Goal: Find specific page/section: Find specific page/section

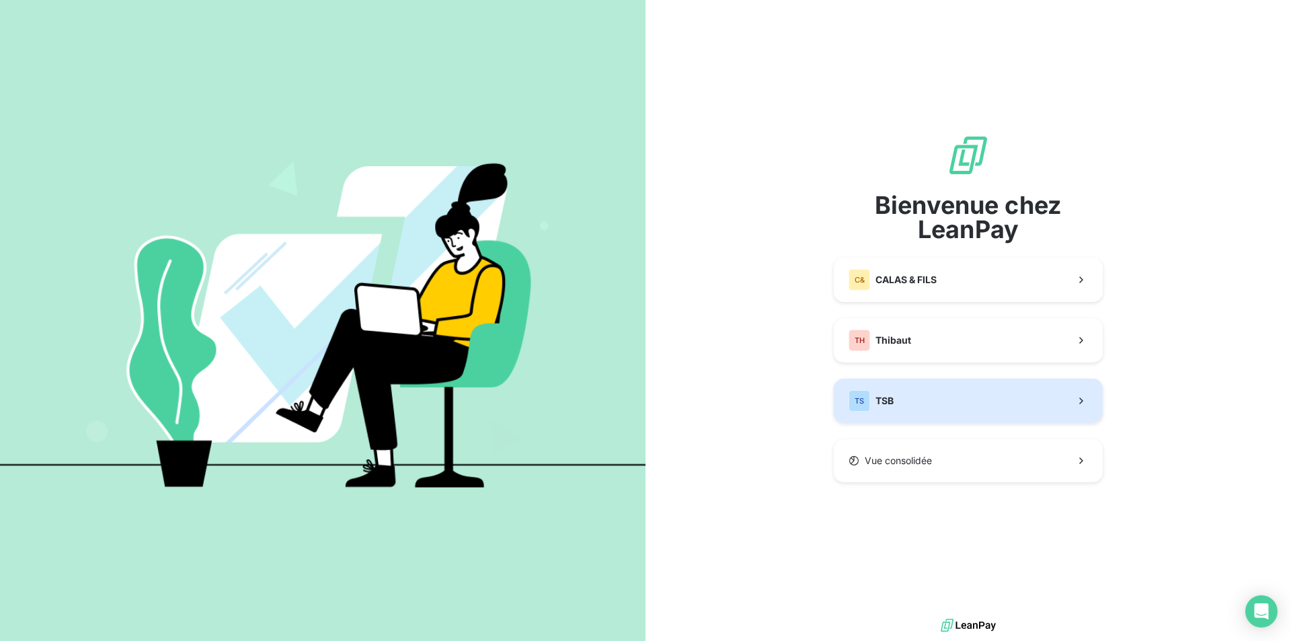
click at [887, 395] on span "TSB" at bounding box center [884, 400] width 18 height 13
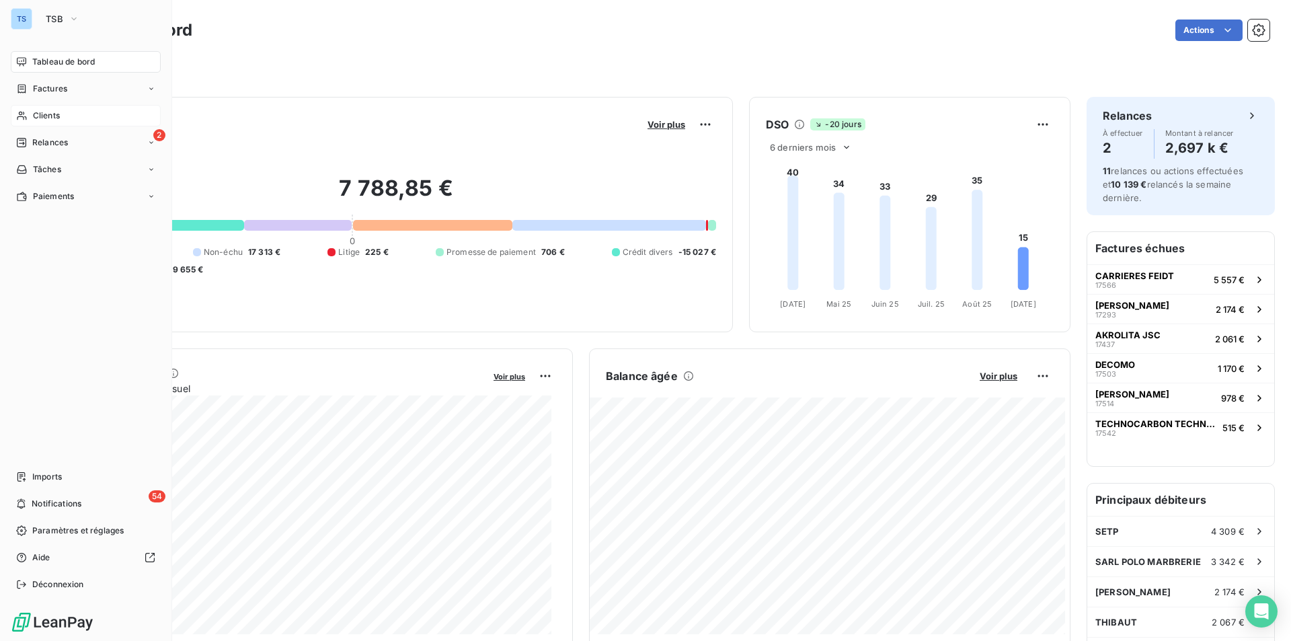
click at [41, 112] on span "Clients" at bounding box center [46, 116] width 27 height 12
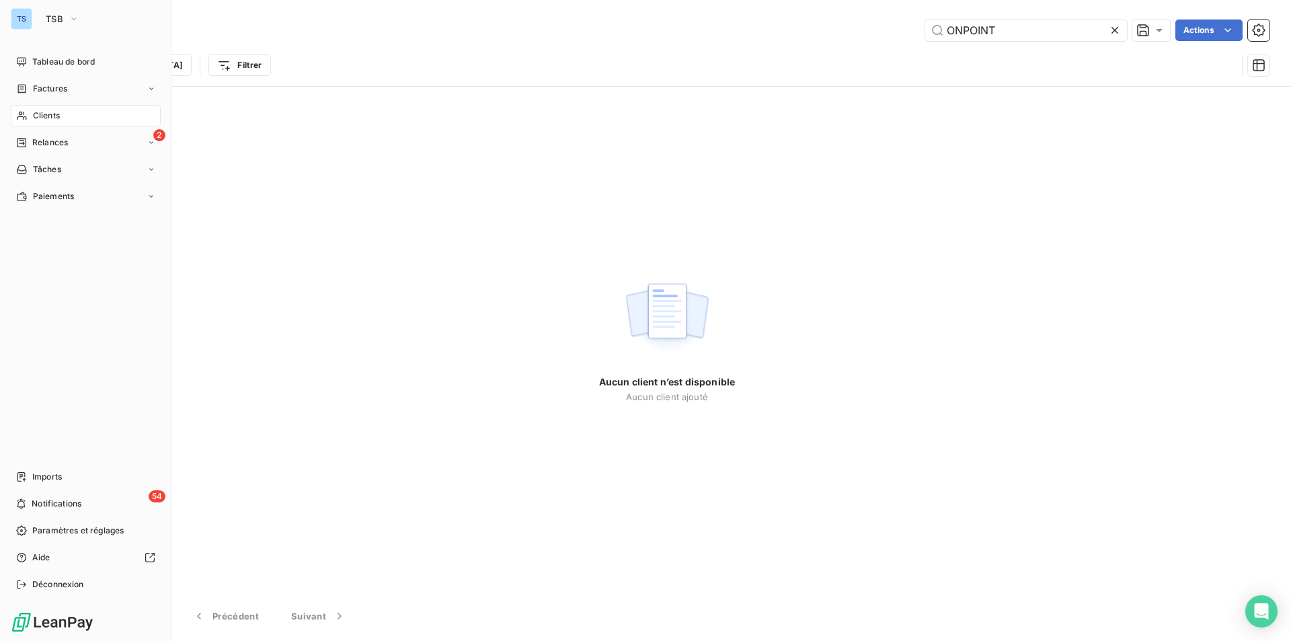
click at [36, 108] on div "Clients" at bounding box center [86, 116] width 150 height 22
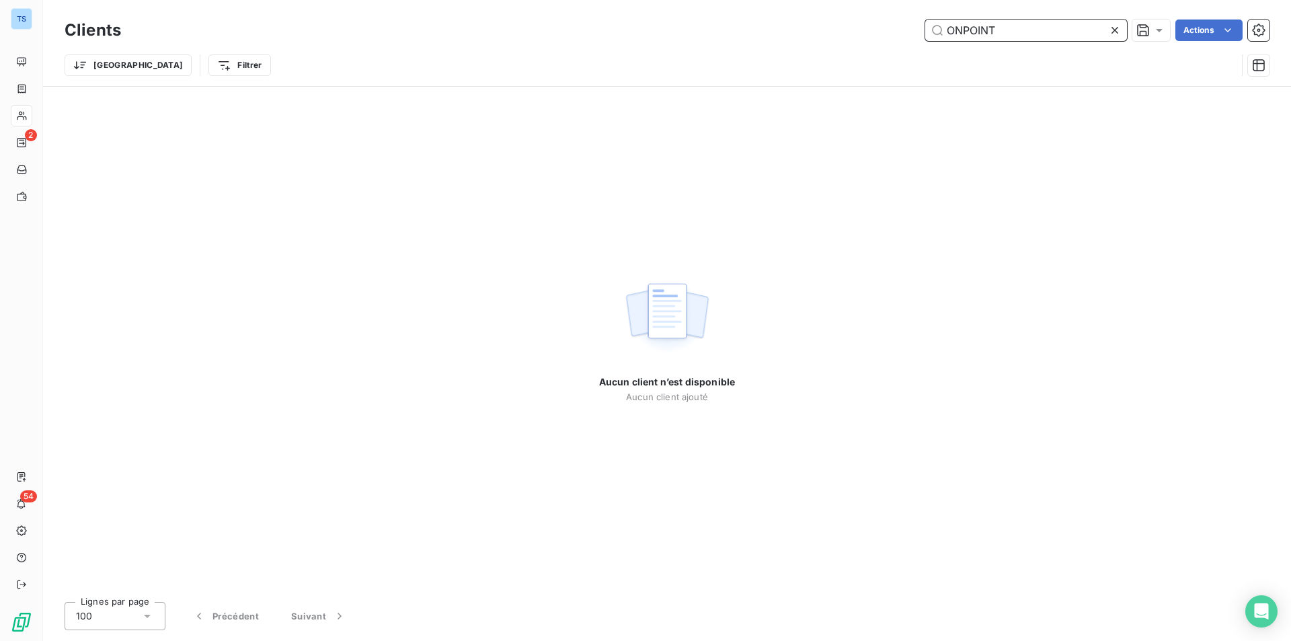
click at [961, 27] on input "ONPOINT" at bounding box center [1026, 30] width 202 height 22
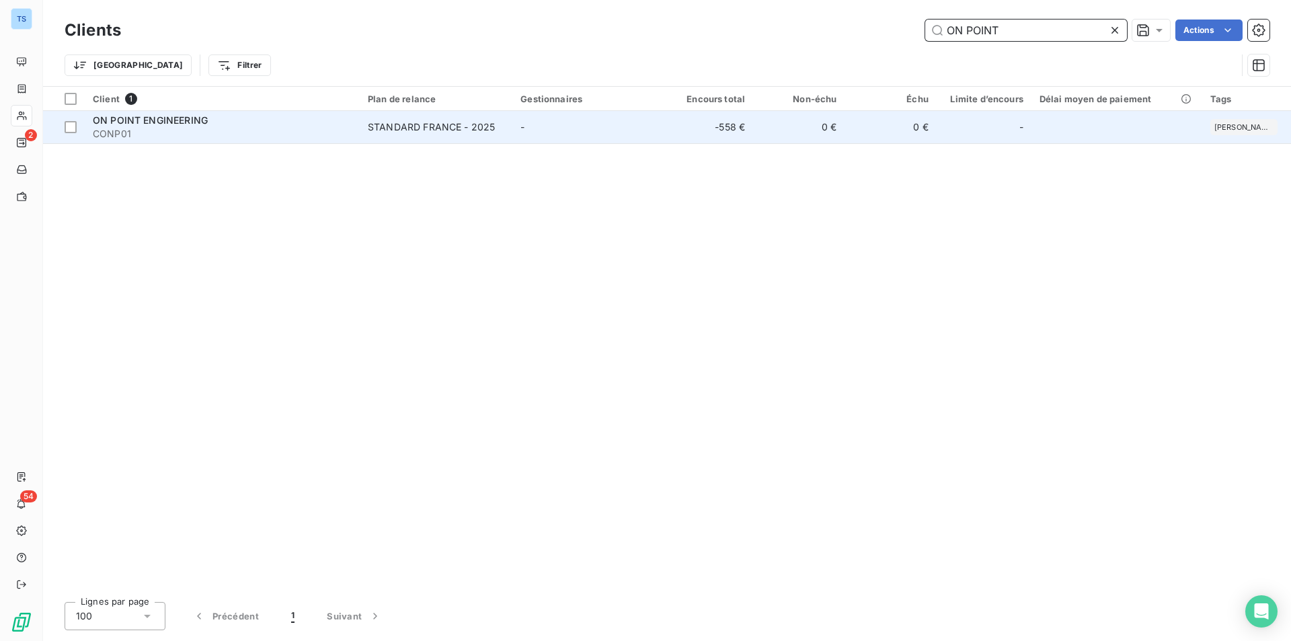
type input "ON POINT"
click at [182, 120] on span "ON POINT ENGINEERING" at bounding box center [150, 119] width 115 height 11
